Goal: Transaction & Acquisition: Purchase product/service

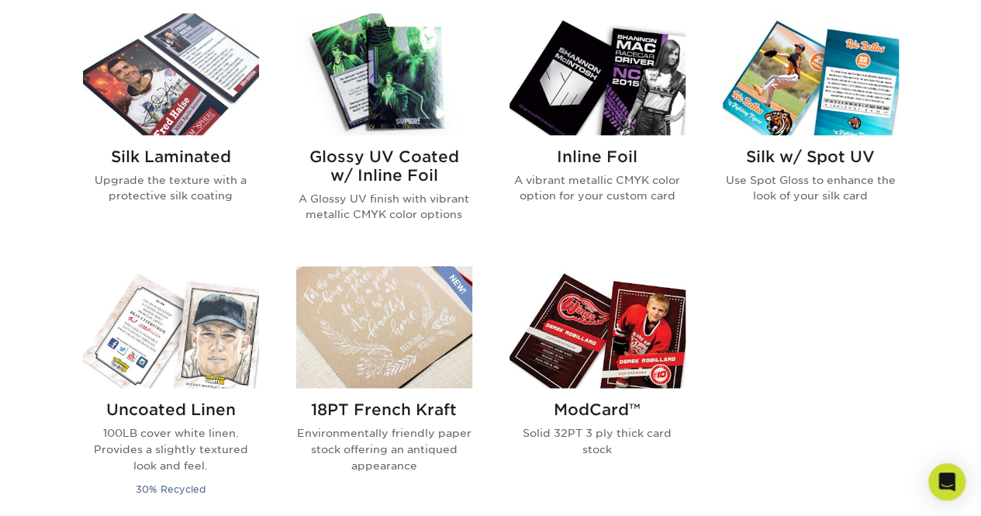
scroll to position [853, 0]
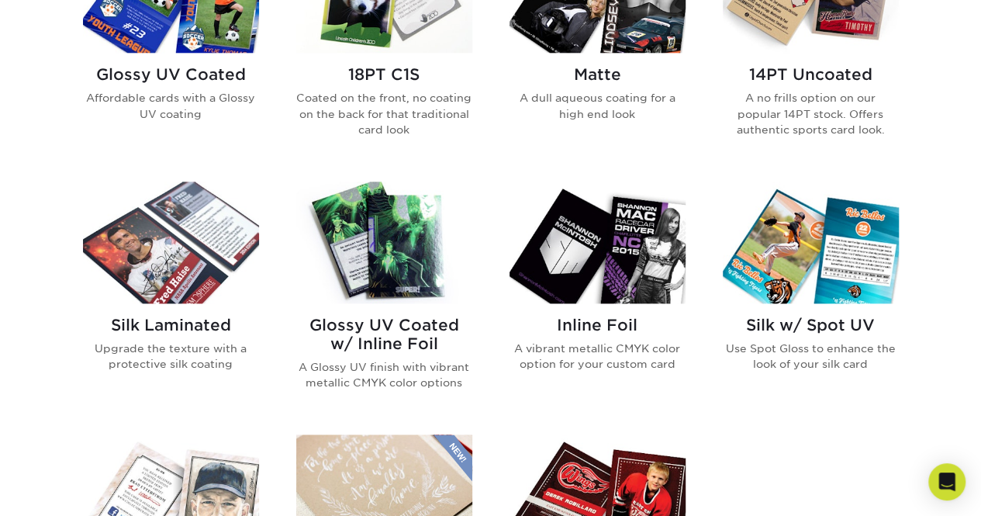
click at [178, 244] on img at bounding box center [171, 243] width 176 height 122
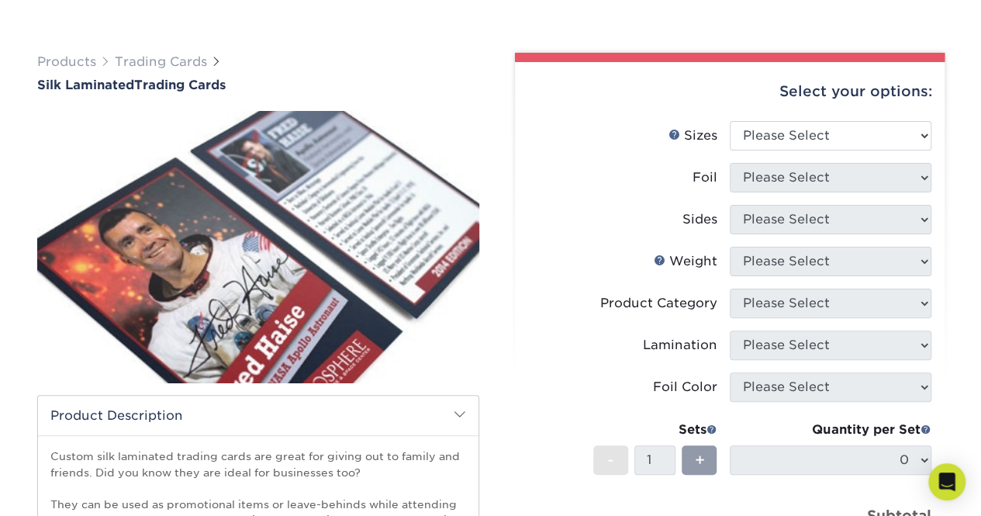
scroll to position [155, 0]
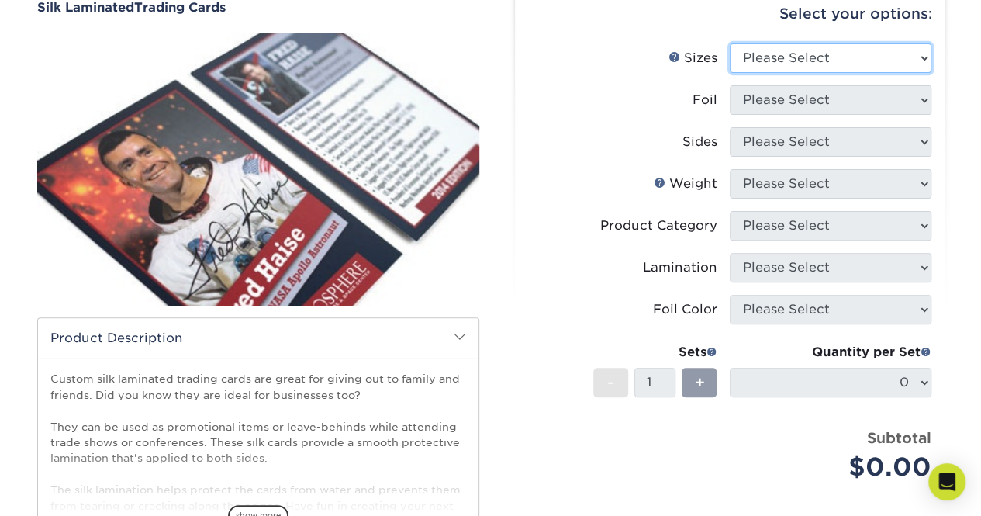
click at [812, 61] on select "Please Select 2.5" x 3.5"" at bounding box center [831, 57] width 202 height 29
select select "2.50x3.50"
click at [730, 43] on select "Please Select 2.5" x 3.5"" at bounding box center [831, 57] width 202 height 29
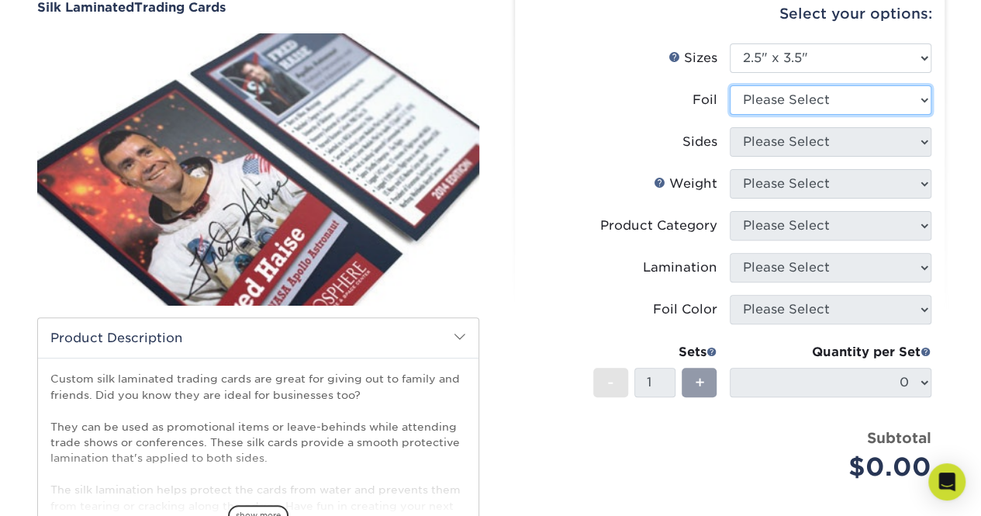
click at [805, 99] on select "Please Select No Yes" at bounding box center [831, 99] width 202 height 29
select select "1"
click at [730, 85] on select "Please Select No Yes" at bounding box center [831, 99] width 202 height 29
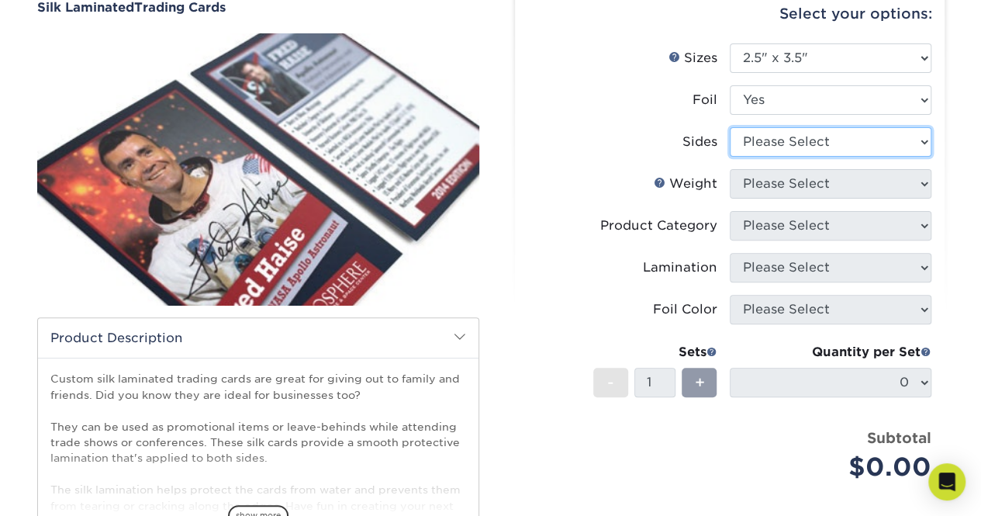
click at [784, 137] on select "Please Select Print Both Sides - Foil Both Sides Print Both Sides - Foil Front …" at bounding box center [831, 141] width 202 height 29
select select "e9e9dfb3-fba1-4d60-972c-fd9ca5904d33"
click at [730, 127] on select "Please Select Print Both Sides - Foil Both Sides Print Both Sides - Foil Front …" at bounding box center [831, 141] width 202 height 29
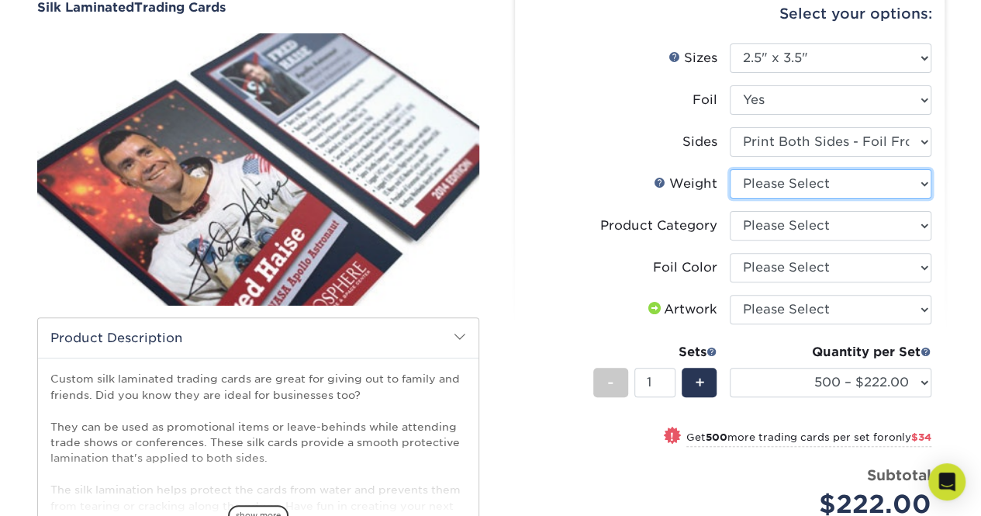
click at [799, 182] on select "Please Select 16PT" at bounding box center [831, 183] width 202 height 29
select select "16PT"
click at [730, 169] on select "Please Select 16PT" at bounding box center [831, 183] width 202 height 29
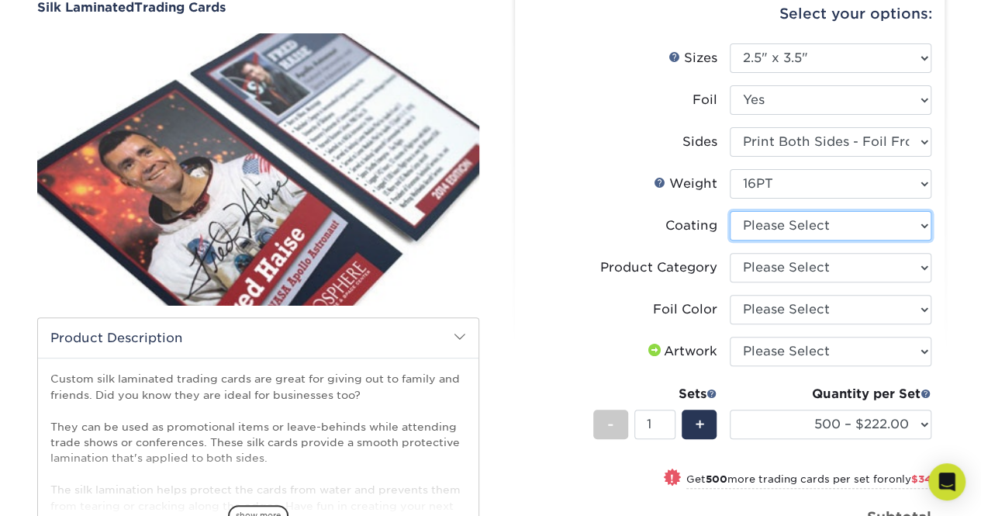
click at [781, 223] on select at bounding box center [831, 225] width 202 height 29
click at [730, 211] on select at bounding box center [831, 225] width 202 height 29
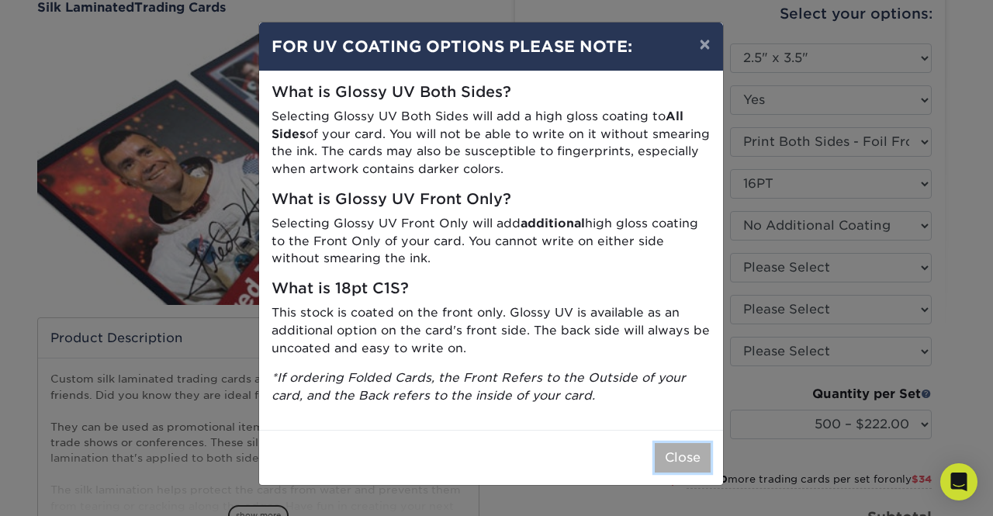
click at [687, 449] on button "Close" at bounding box center [683, 457] width 56 height 29
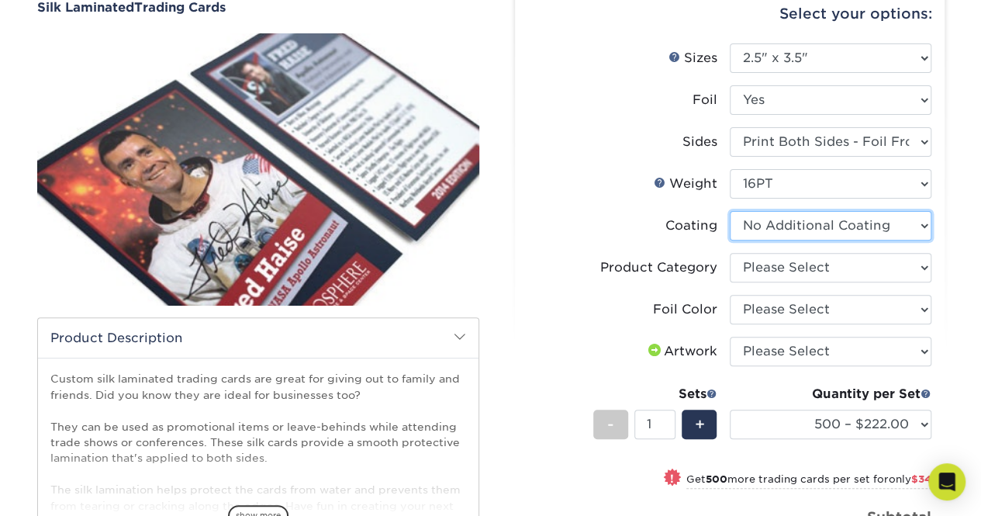
click at [835, 220] on select at bounding box center [831, 225] width 202 height 29
select select "-1"
click at [730, 211] on select at bounding box center [831, 225] width 202 height 29
select select
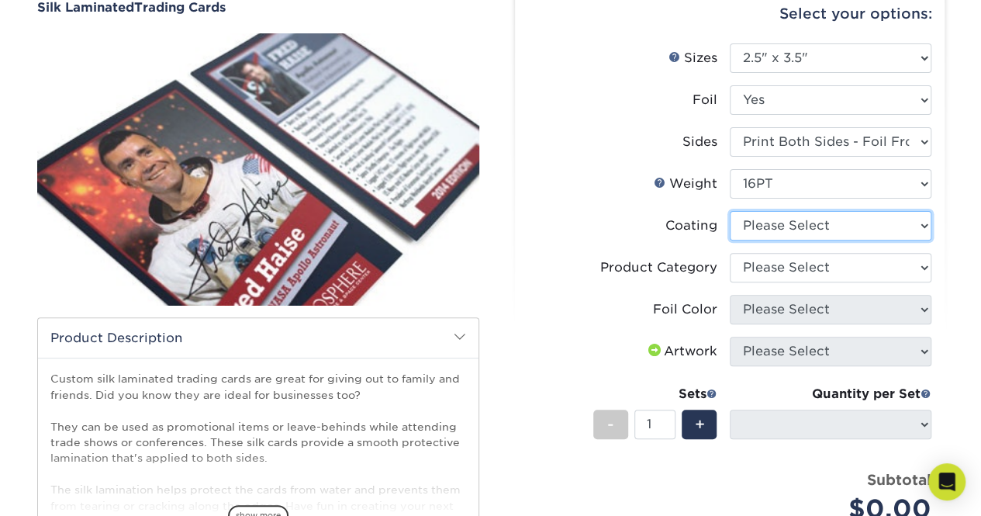
click at [829, 219] on select at bounding box center [831, 225] width 202 height 29
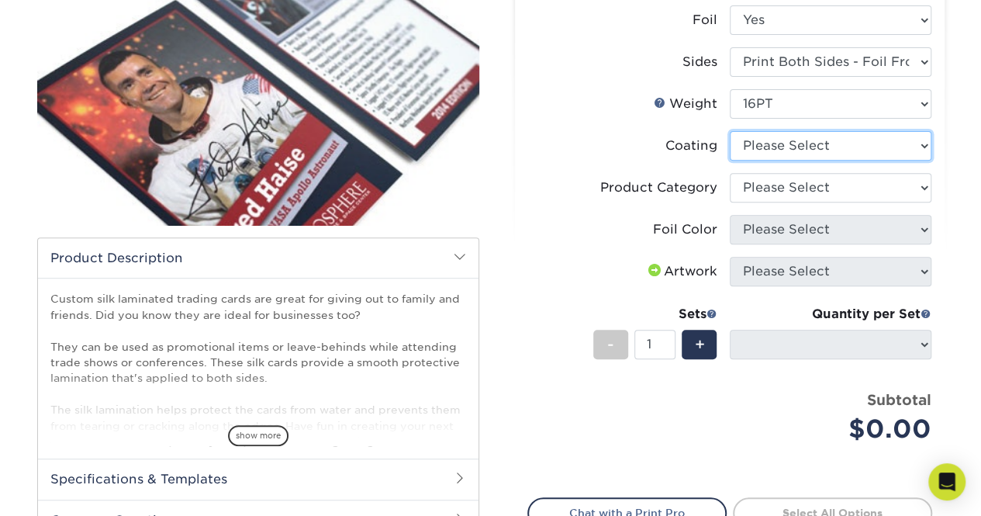
scroll to position [233, 0]
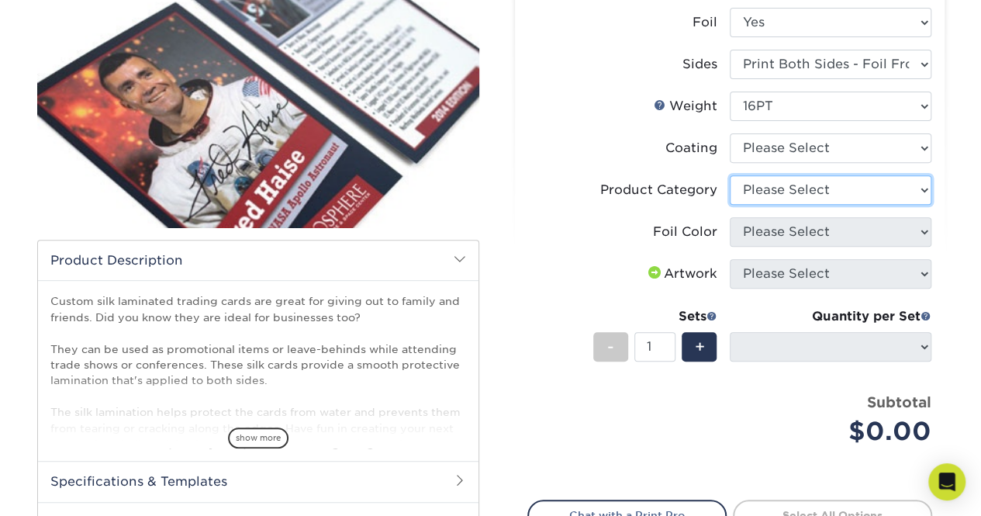
click at [815, 179] on select "Please Select Trading Cards" at bounding box center [831, 189] width 202 height 29
select select "c2f9bce9-36c2-409d-b101-c29d9d031e18"
click at [730, 175] on select "Please Select Trading Cards" at bounding box center [831, 189] width 202 height 29
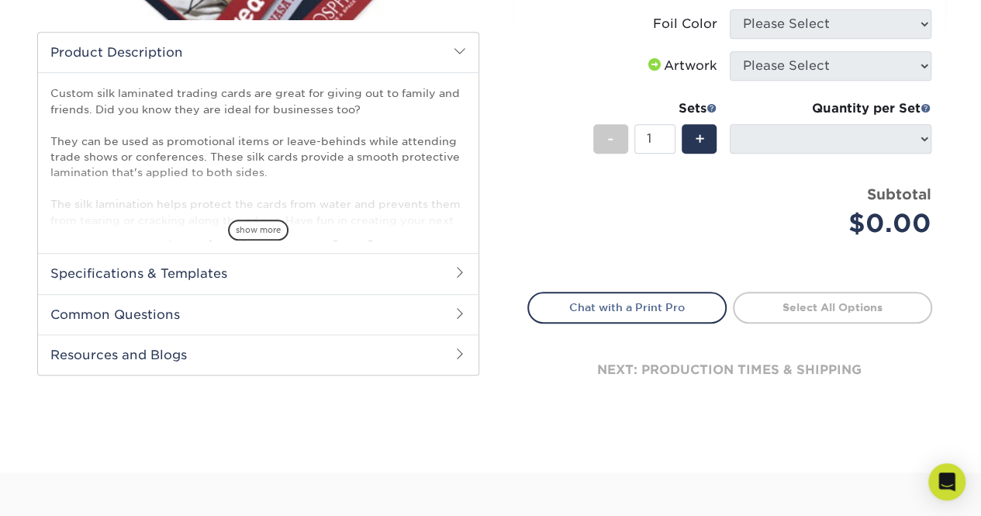
scroll to position [466, 0]
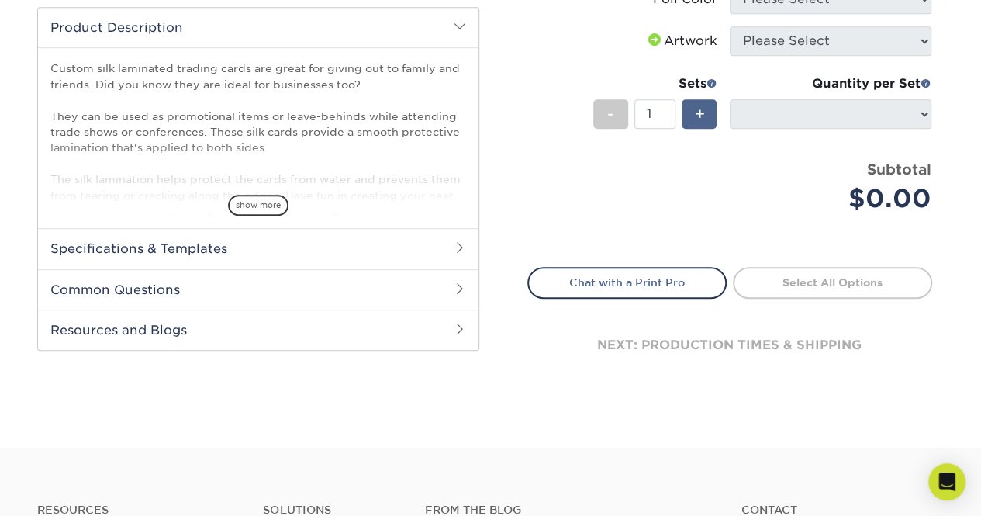
click at [718, 117] on li "Sets - 1 + Quantity per Set 500 – $222.00 1000 – $256.00 2500 – $598.00 5000 – …" at bounding box center [729, 113] width 403 height 91
click at [710, 117] on div "+" at bounding box center [699, 113] width 35 height 29
type input "3"
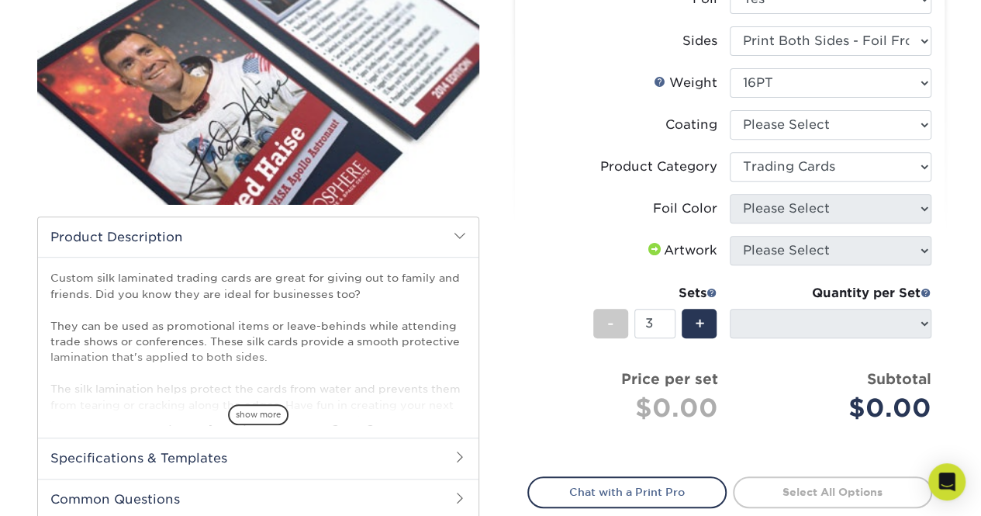
scroll to position [152, 0]
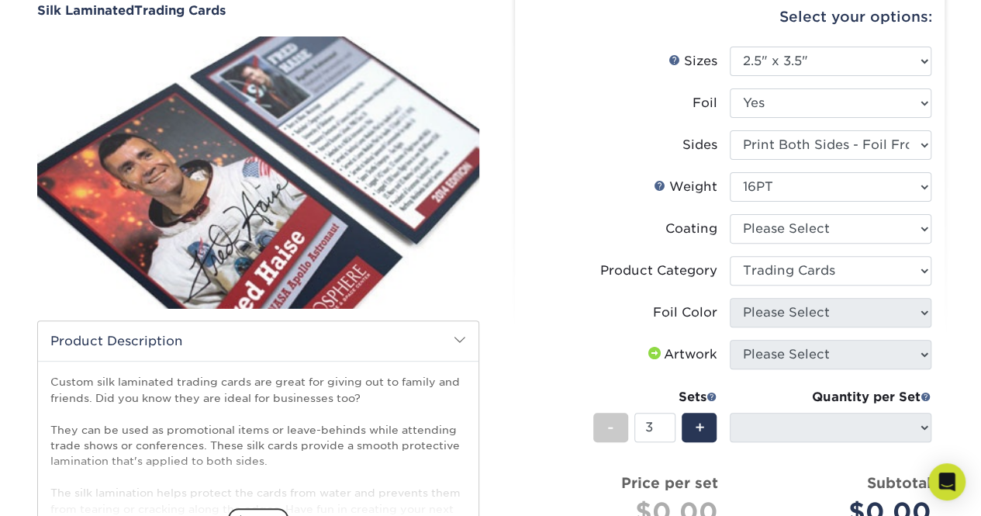
click at [410, 164] on img at bounding box center [258, 172] width 442 height 306
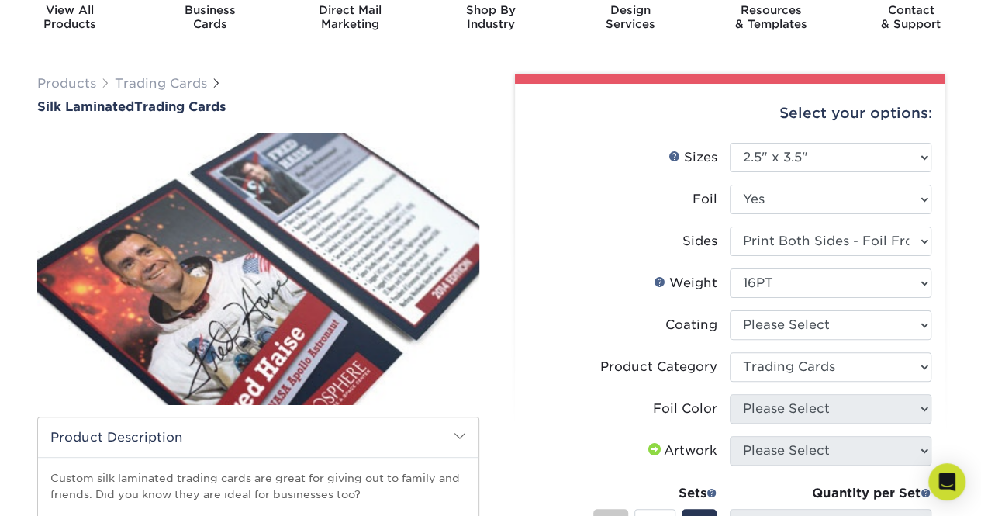
scroll to position [0, 0]
